Goal: Navigation & Orientation: Find specific page/section

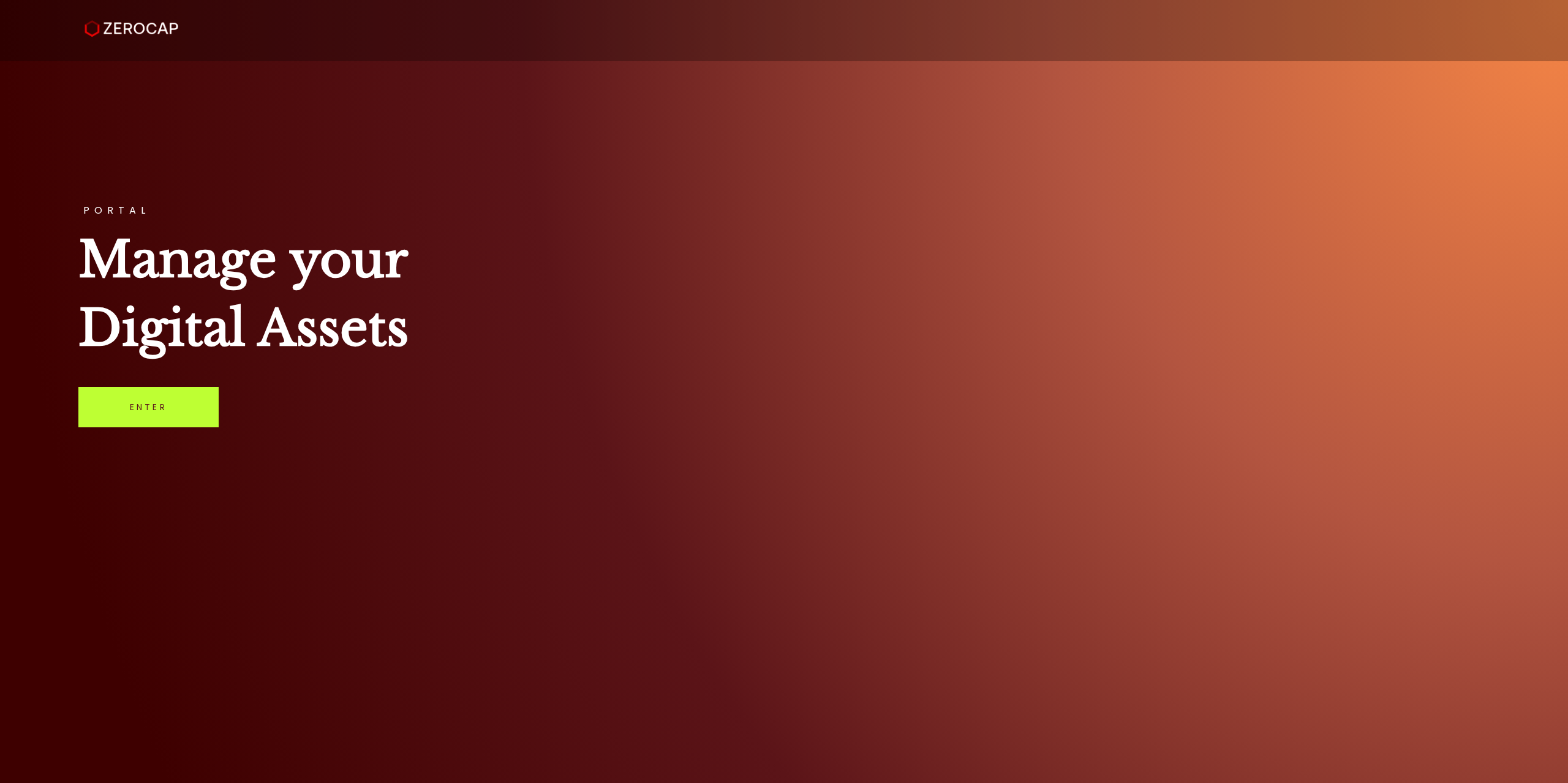
click at [140, 404] on link "Enter" at bounding box center [148, 407] width 140 height 41
click at [173, 416] on link "Enter" at bounding box center [148, 407] width 140 height 41
click at [161, 416] on link "Enter" at bounding box center [148, 407] width 140 height 41
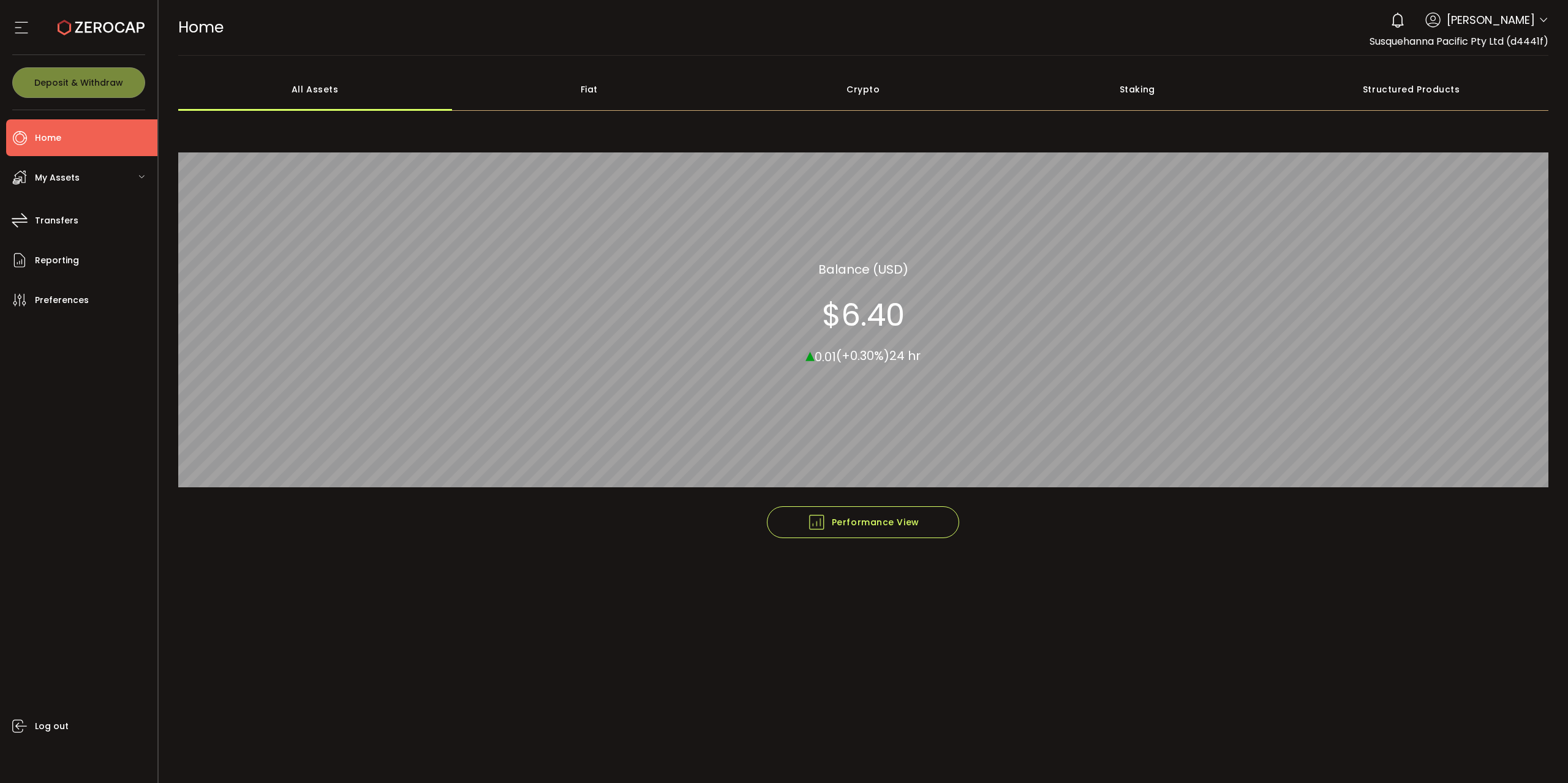
click at [1541, 22] on icon at bounding box center [1543, 20] width 9 height 9
click at [1450, 170] on li "Log out" at bounding box center [1477, 168] width 142 height 22
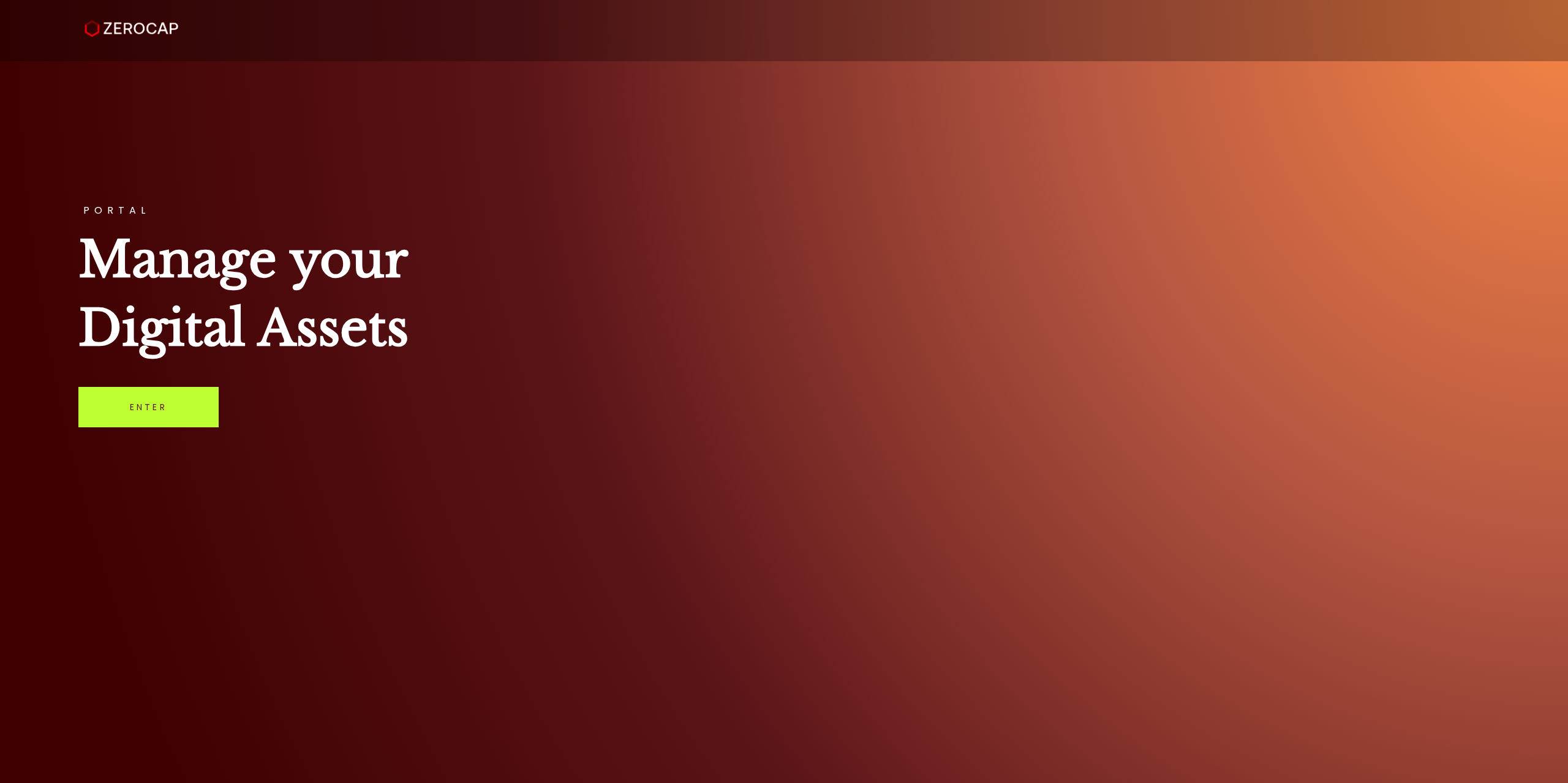
click at [164, 415] on link "Enter" at bounding box center [148, 407] width 140 height 41
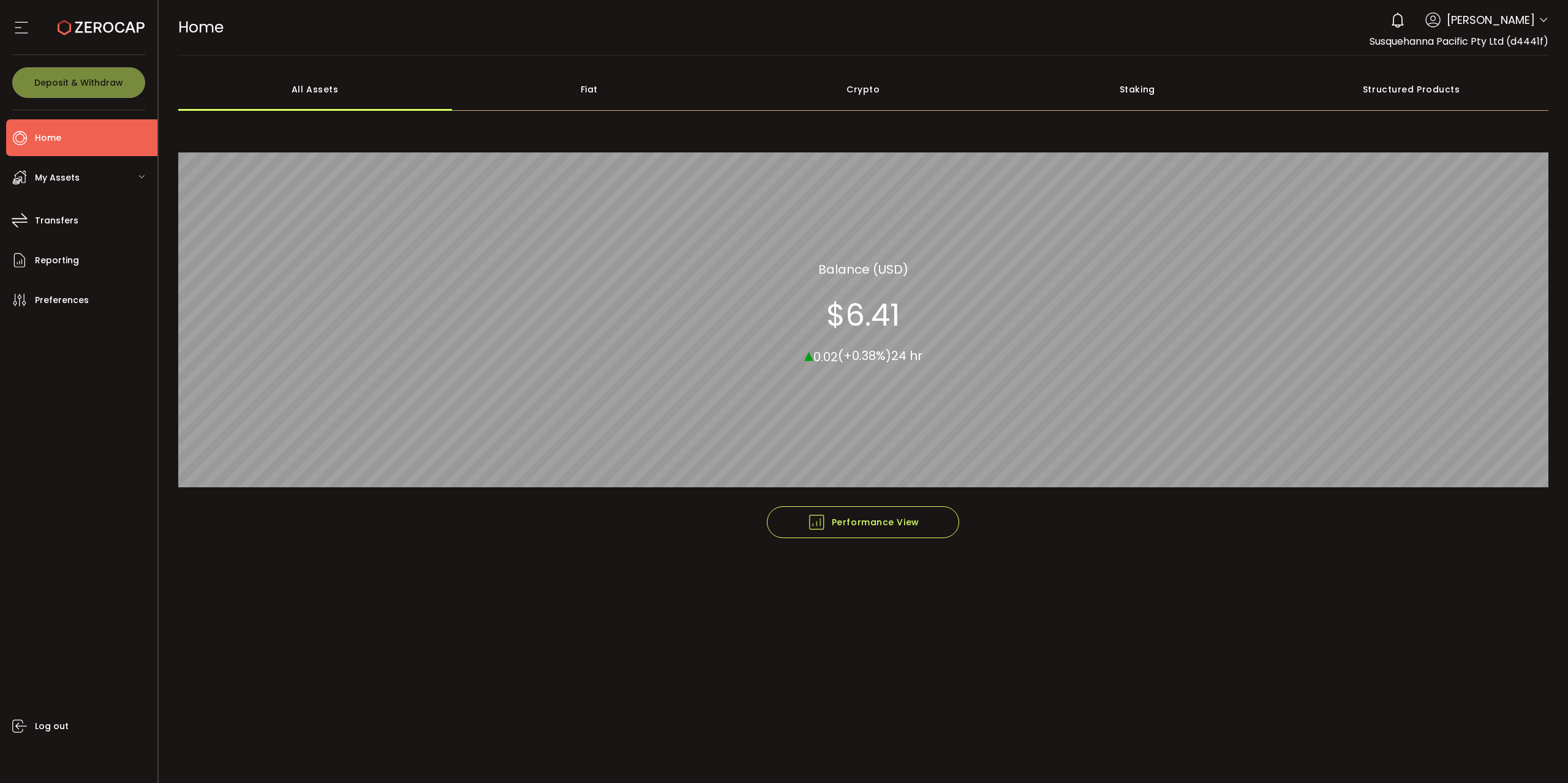
click at [129, 173] on div "My Assets" at bounding box center [81, 178] width 151 height 37
